Goal: Information Seeking & Learning: Check status

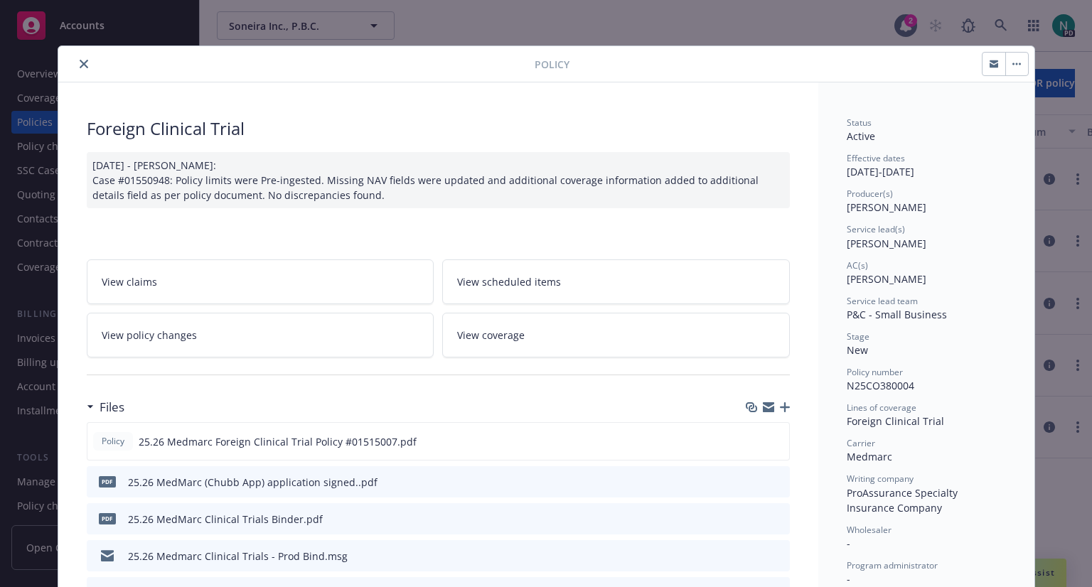
click at [80, 63] on icon "close" at bounding box center [84, 64] width 9 height 9
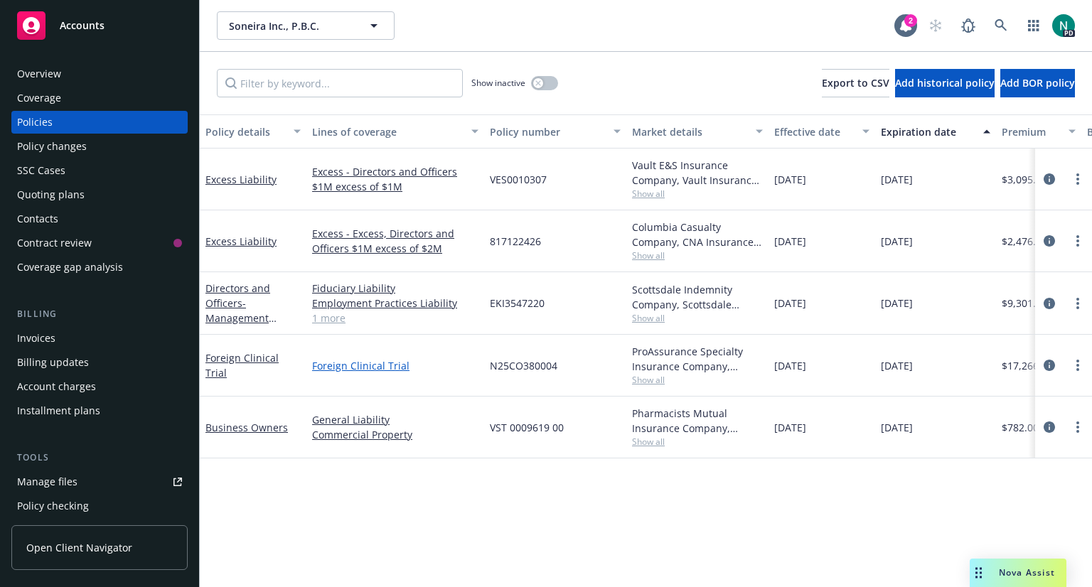
click at [365, 370] on link "Foreign Clinical Trial" at bounding box center [395, 365] width 166 height 15
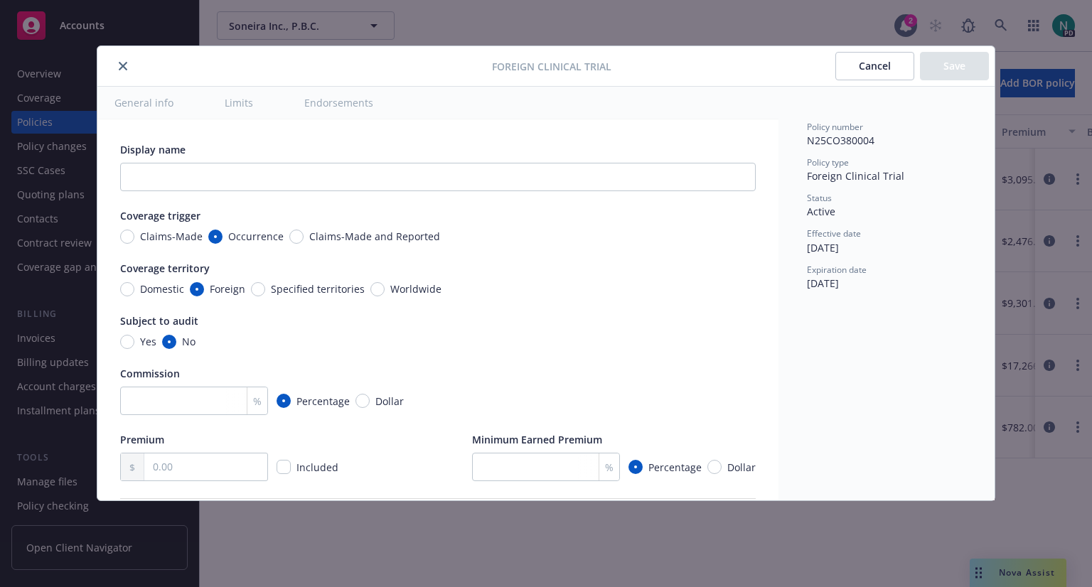
type textarea "x"
click at [122, 62] on icon "close" at bounding box center [123, 66] width 9 height 9
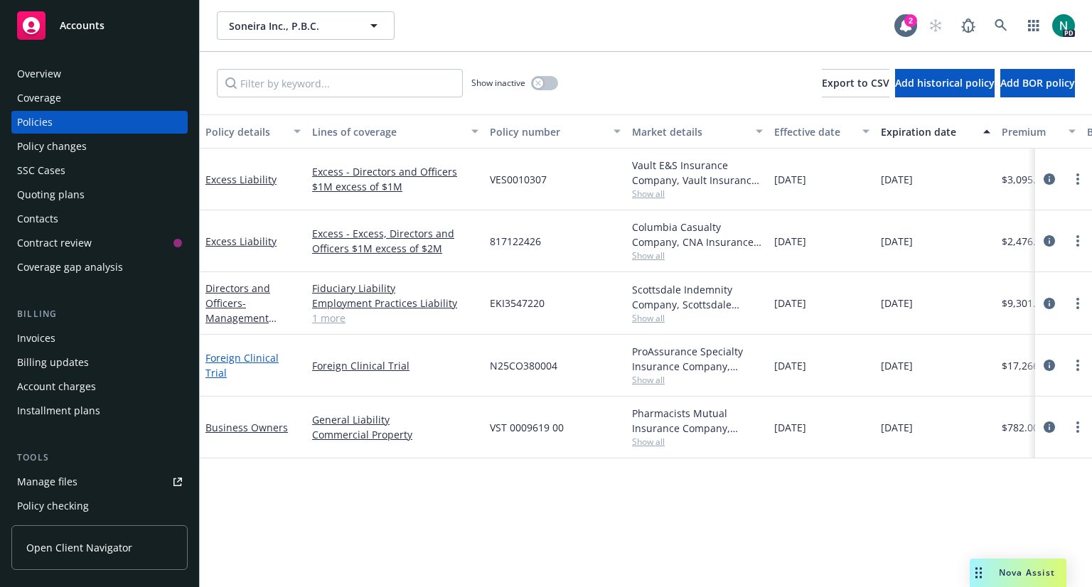
click at [273, 367] on link "Foreign Clinical Trial" at bounding box center [241, 365] width 73 height 28
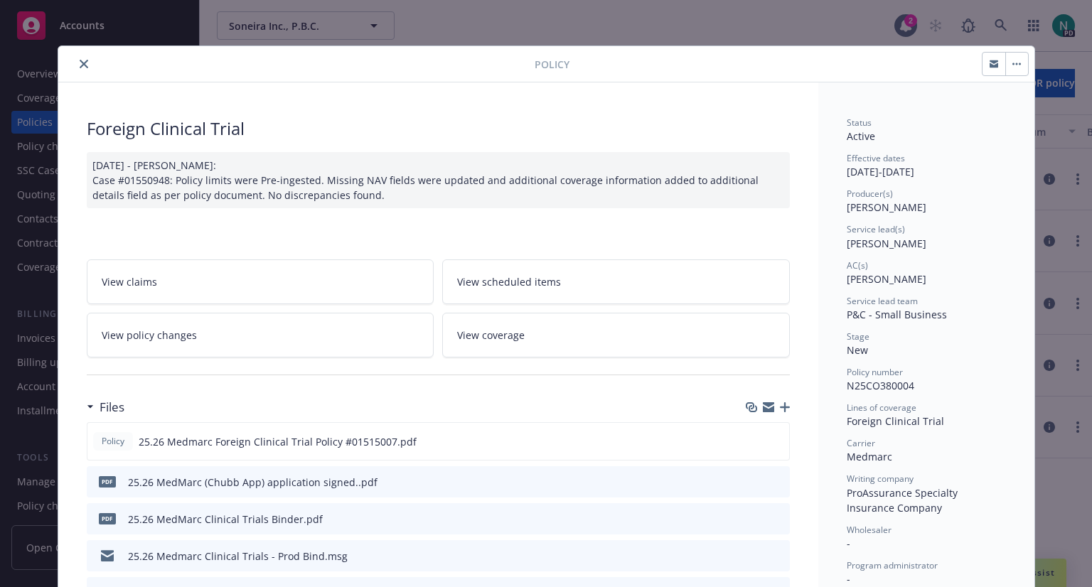
scroll to position [43, 0]
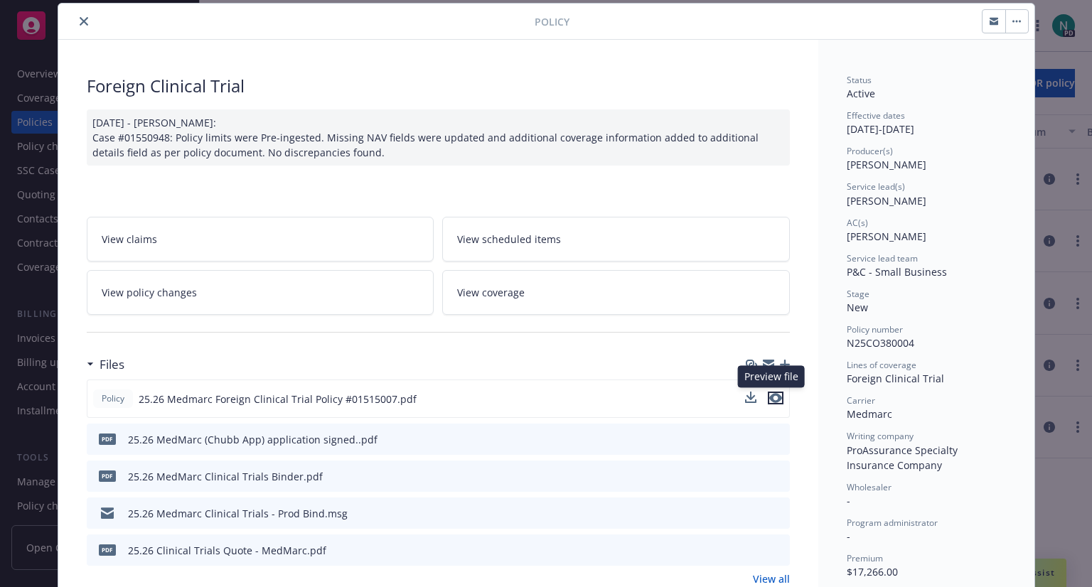
click at [769, 396] on icon "preview file" at bounding box center [775, 398] width 13 height 10
